Goal: Task Accomplishment & Management: Manage account settings

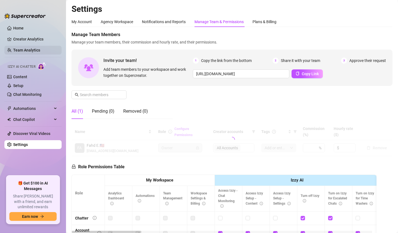
click at [33, 49] on link "Team Analytics" at bounding box center [26, 50] width 27 height 4
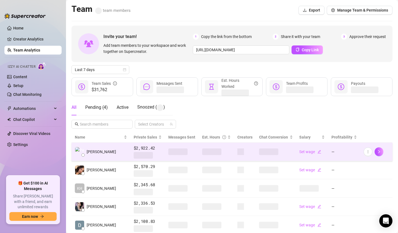
click at [202, 153] on span at bounding box center [211, 151] width 19 height 7
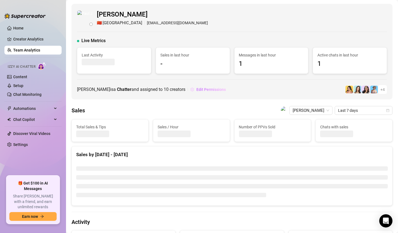
click at [218, 91] on button "Edit Permissions" at bounding box center [208, 89] width 36 height 9
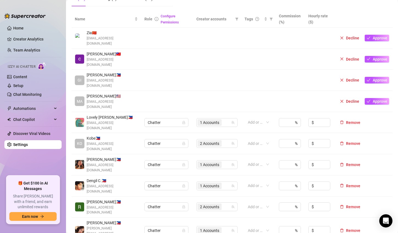
scroll to position [165, 0]
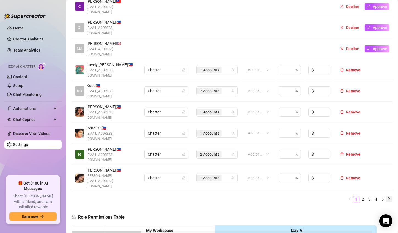
click at [316, 197] on icon "right" at bounding box center [389, 198] width 3 height 3
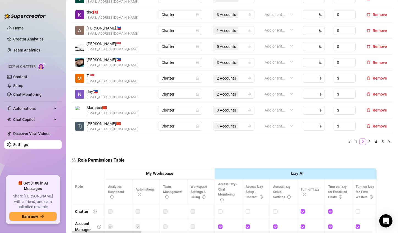
scroll to position [138, 0]
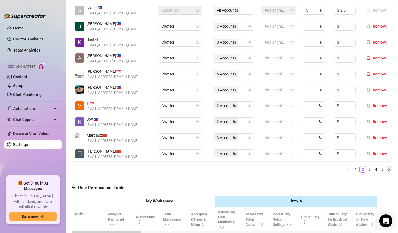
click at [316, 169] on icon "right" at bounding box center [389, 169] width 3 height 3
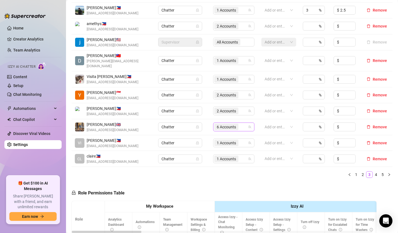
click at [221, 124] on span "6 Accounts" at bounding box center [226, 127] width 19 height 6
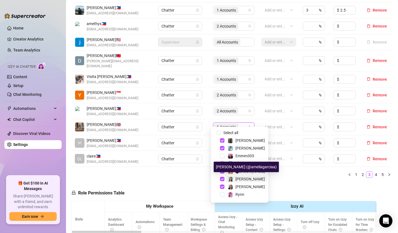
scroll to position [14, 0]
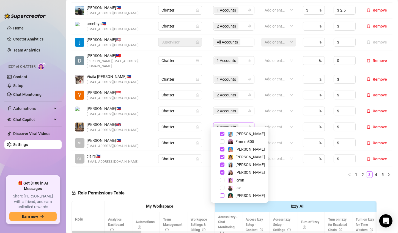
click at [224, 196] on span "Select tree node" at bounding box center [222, 195] width 4 height 4
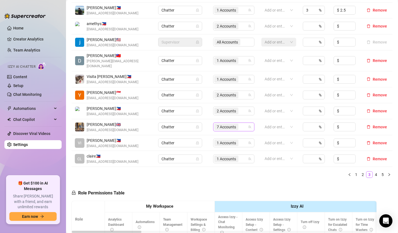
click at [217, 124] on span "7 Accounts" at bounding box center [226, 127] width 19 height 6
click at [224, 124] on span "7 Accounts" at bounding box center [226, 127] width 19 height 6
click at [217, 124] on span "7 Accounts" at bounding box center [226, 127] width 19 height 6
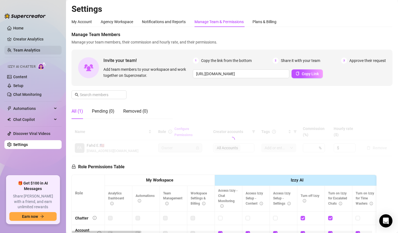
click at [35, 52] on link "Team Analytics" at bounding box center [26, 50] width 27 height 4
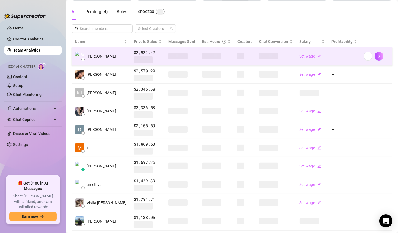
scroll to position [42, 0]
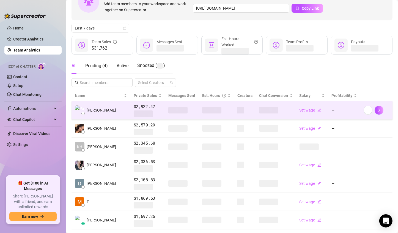
click at [259, 111] on span at bounding box center [268, 110] width 19 height 7
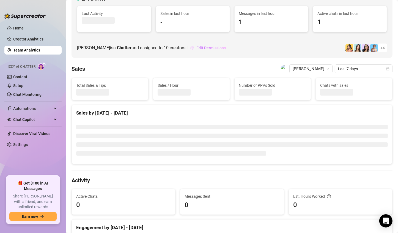
click at [218, 47] on span "Edit Permissions" at bounding box center [211, 48] width 29 height 4
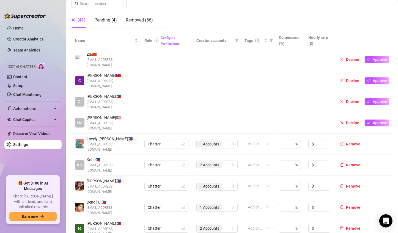
scroll to position [138, 0]
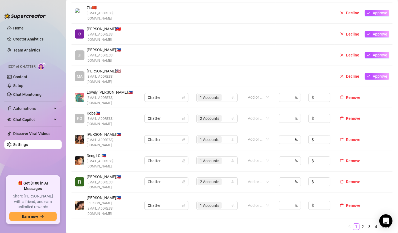
click at [388, 225] on icon "right" at bounding box center [389, 226] width 3 height 3
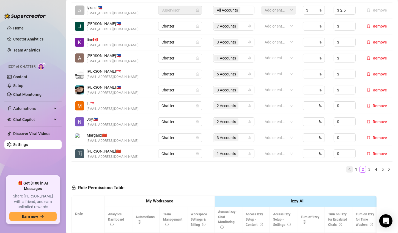
click at [347, 170] on button "button" at bounding box center [350, 169] width 7 height 7
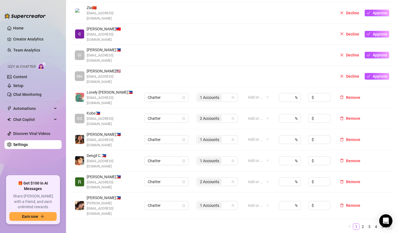
click at [389, 225] on icon "right" at bounding box center [390, 226] width 2 height 3
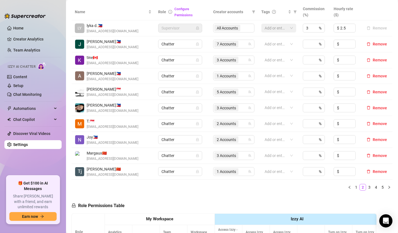
scroll to position [110, 0]
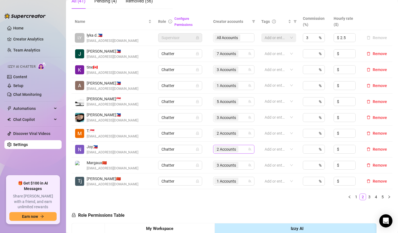
click at [227, 150] on span "2 Accounts" at bounding box center [226, 149] width 19 height 6
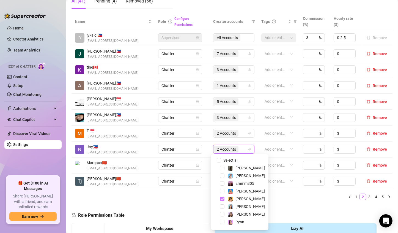
click at [222, 199] on span "Select tree node" at bounding box center [222, 199] width 4 height 4
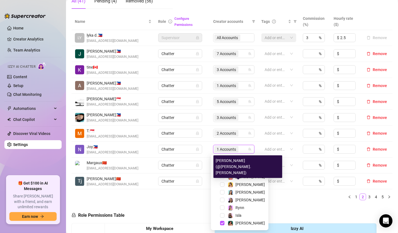
scroll to position [0, 0]
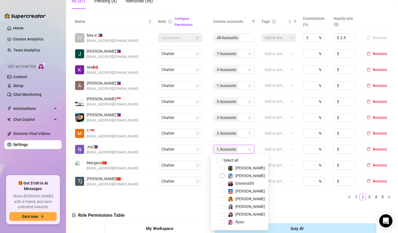
click at [223, 177] on span "Select tree node" at bounding box center [222, 175] width 4 height 4
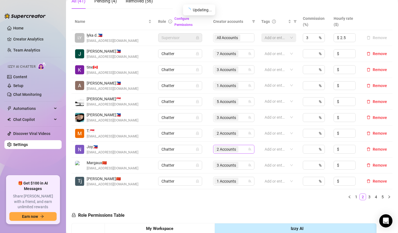
click at [216, 152] on div "2 Accounts" at bounding box center [226, 149] width 25 height 8
